Goal: Task Accomplishment & Management: Manage account settings

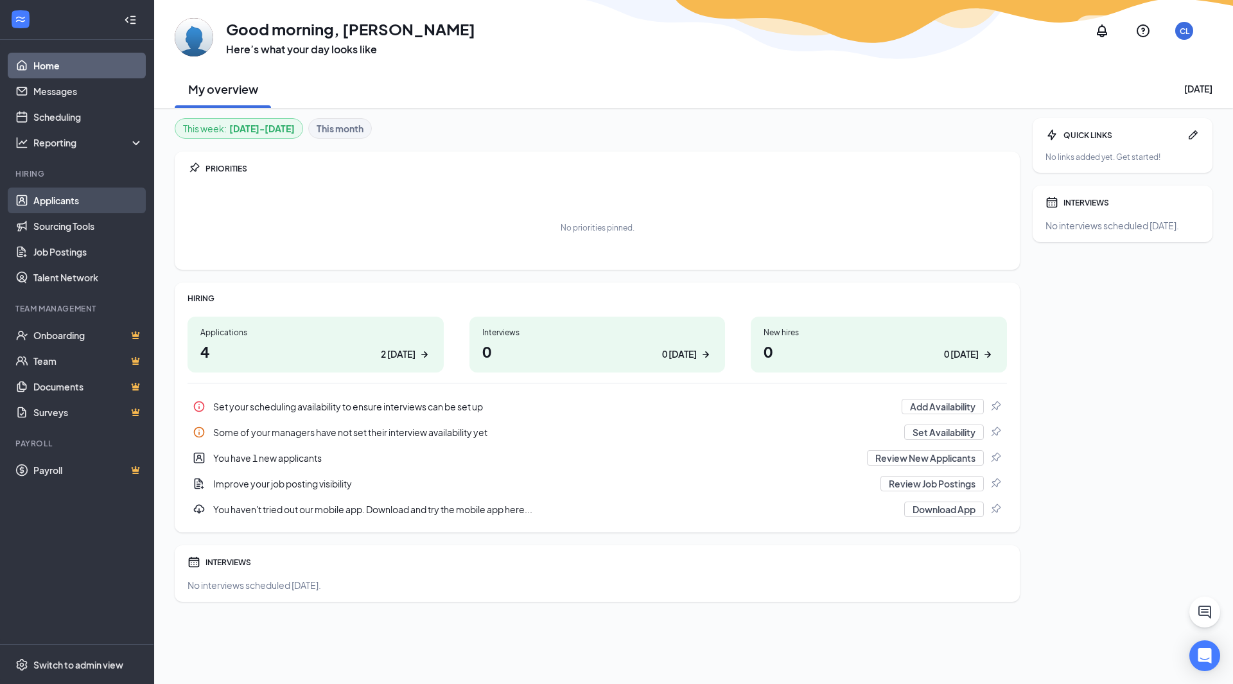
click at [98, 197] on link "Applicants" at bounding box center [88, 201] width 110 height 26
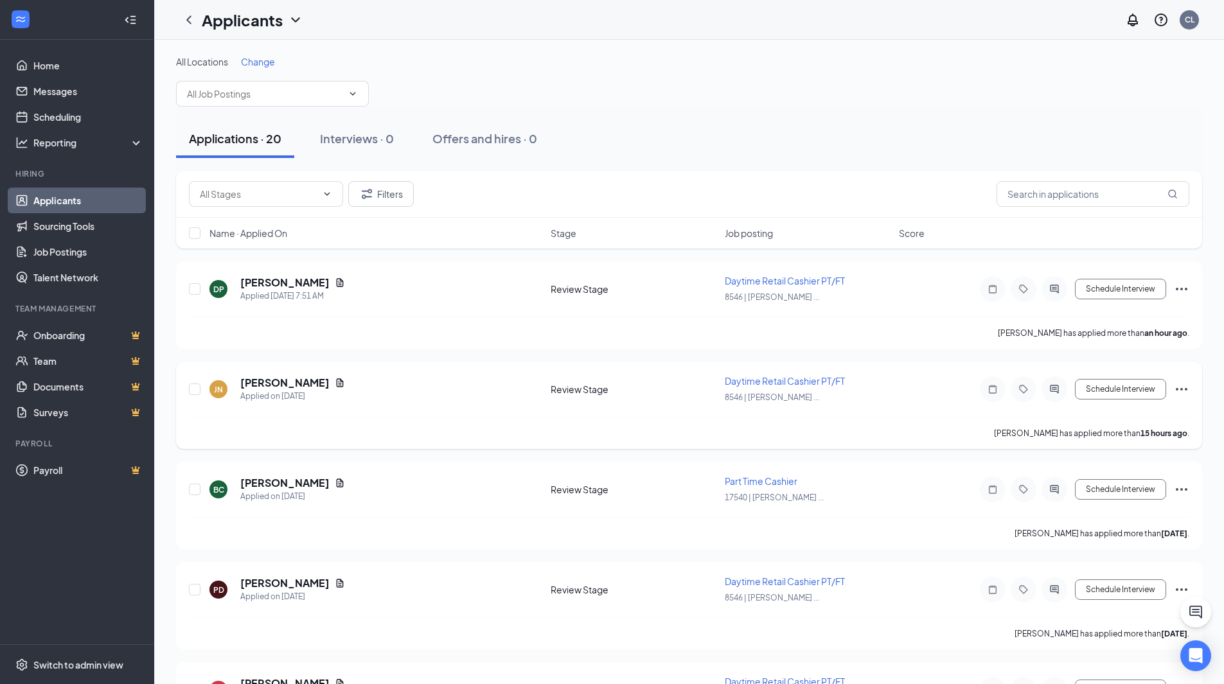
click at [736, 379] on span "Daytime Retail Cashier PT/FT" at bounding box center [785, 381] width 120 height 12
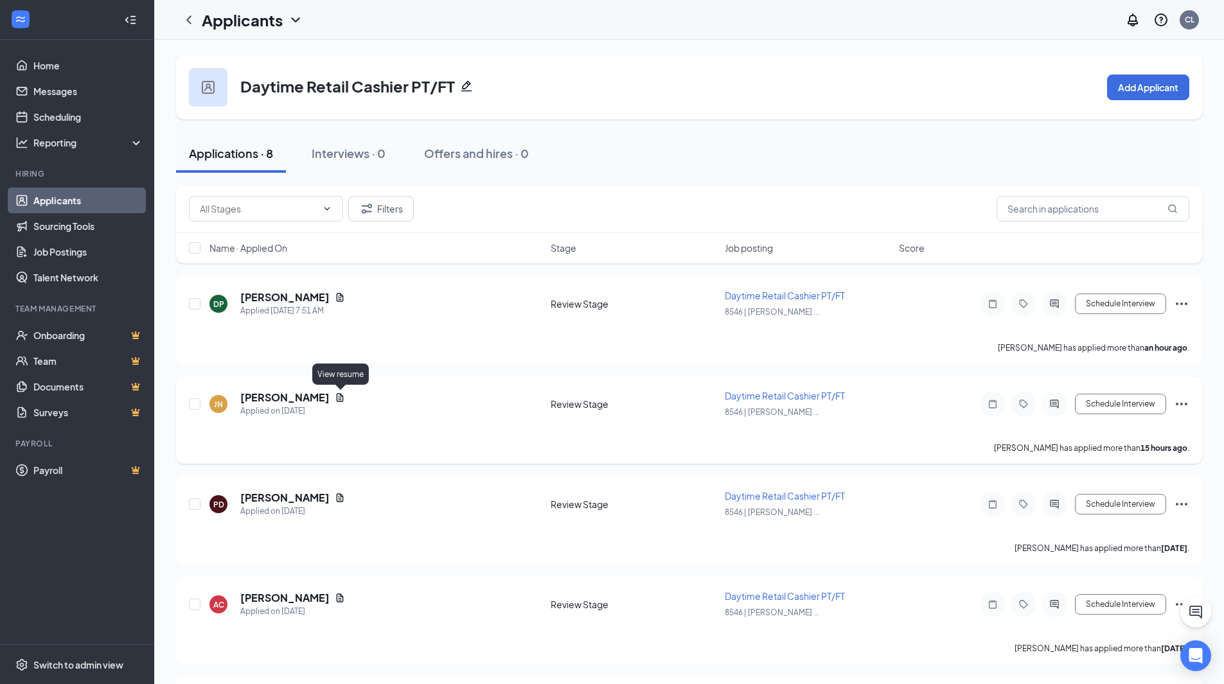
click at [335, 395] on div "[PERSON_NAME]" at bounding box center [292, 398] width 105 height 14
click at [340, 395] on icon "Document" at bounding box center [340, 397] width 10 height 10
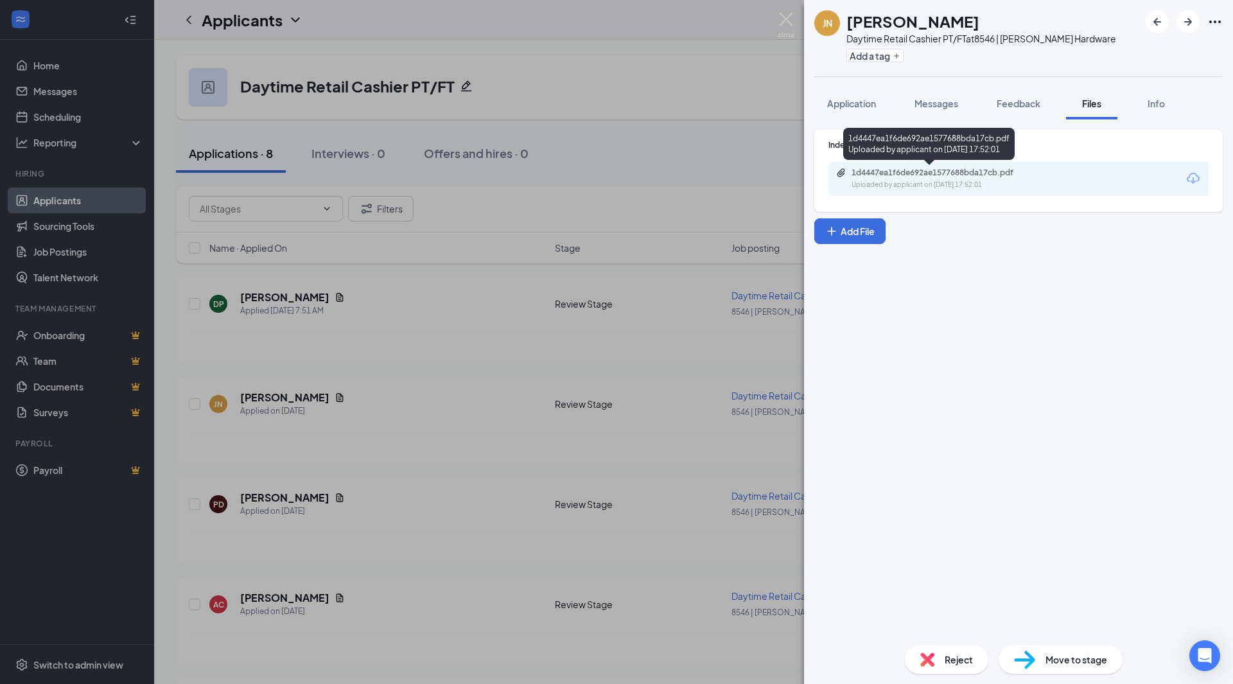
click at [907, 171] on div "1d4447ea1f6de692ae1577688bda17cb.pdf" at bounding box center [942, 173] width 180 height 10
